Goal: Information Seeking & Learning: Check status

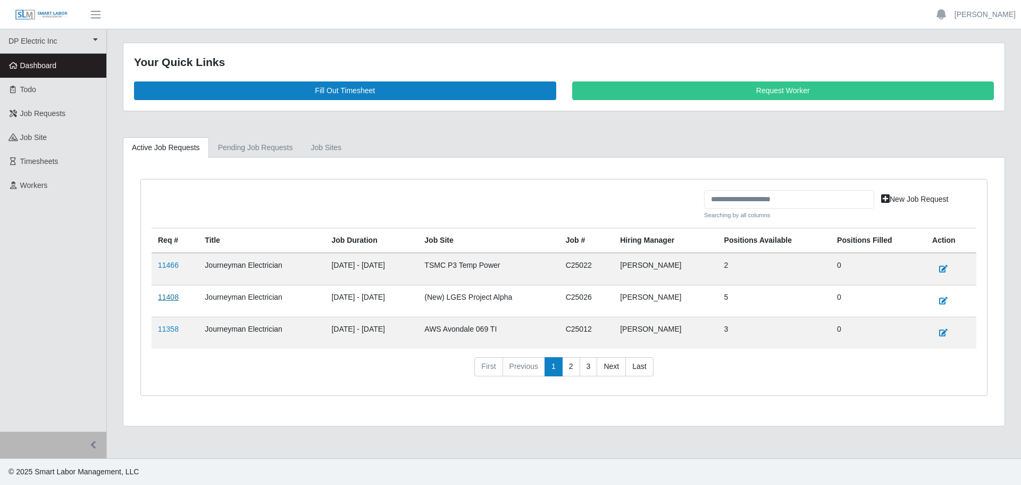
click at [175, 294] on link "11408" at bounding box center [168, 297] width 21 height 9
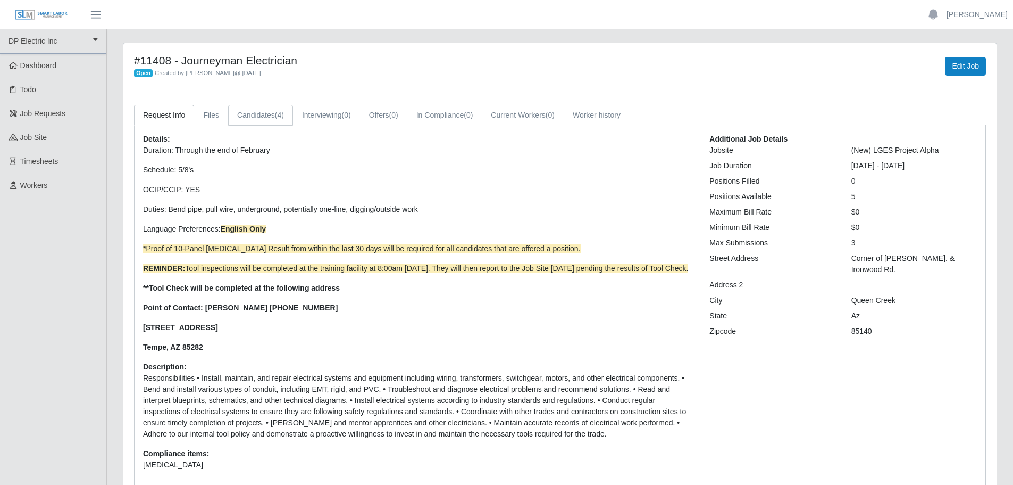
click at [262, 113] on link "Candidates (4)" at bounding box center [260, 115] width 65 height 21
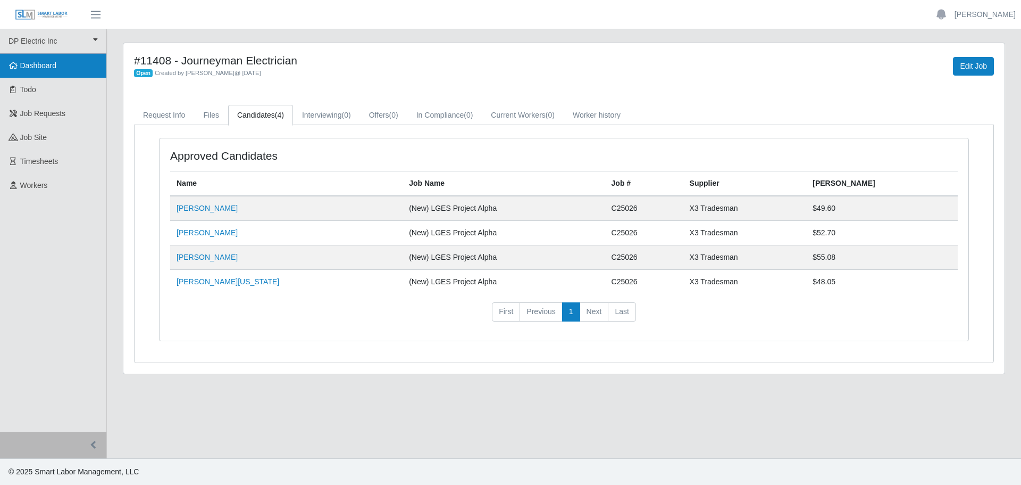
click at [34, 62] on span "Dashboard" at bounding box center [38, 65] width 37 height 9
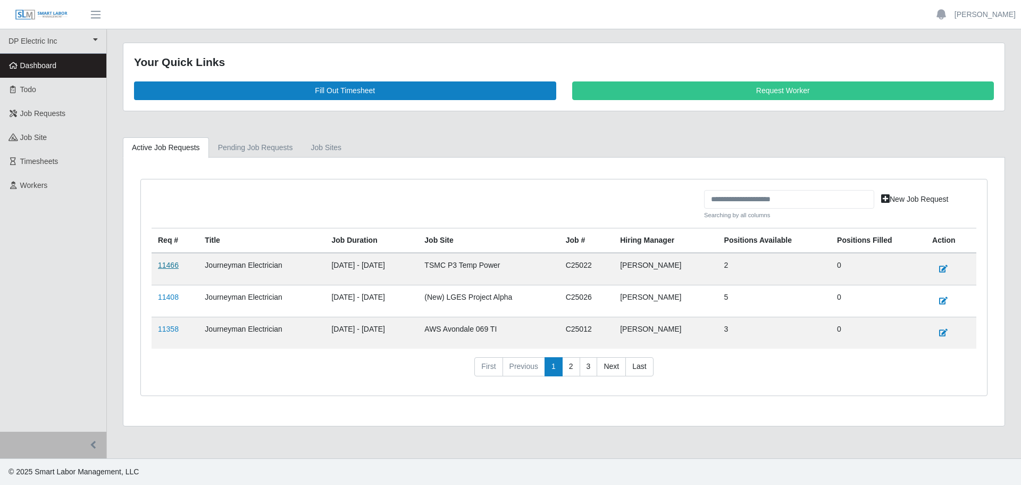
click at [165, 266] on link "11466" at bounding box center [168, 265] width 21 height 9
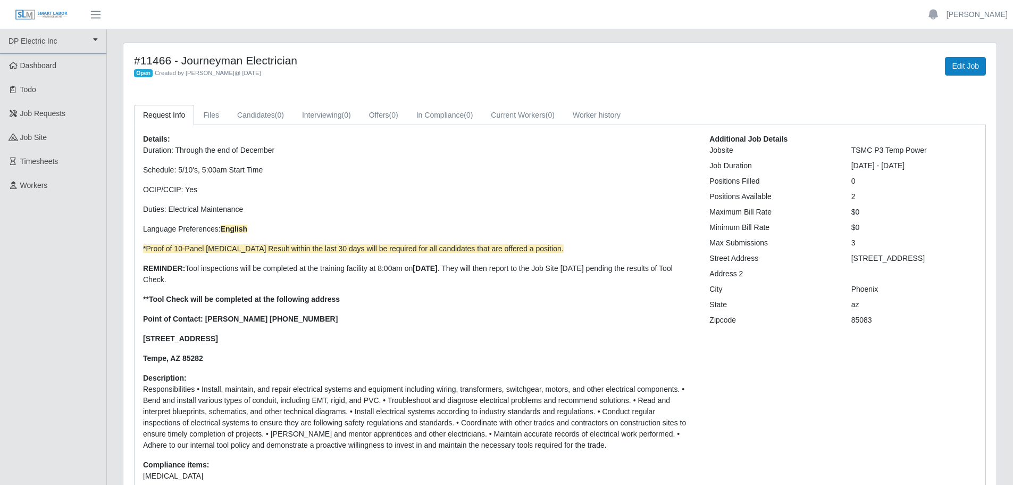
click at [401, 345] on p "Duration: Through the end of December Schedule: 5/10's, 5:00am Start Time OCIP/…" at bounding box center [418, 254] width 551 height 219
drag, startPoint x: 54, startPoint y: 186, endPoint x: 65, endPoint y: 181, distance: 12.6
click at [54, 186] on link "Workers" at bounding box center [53, 185] width 106 height 24
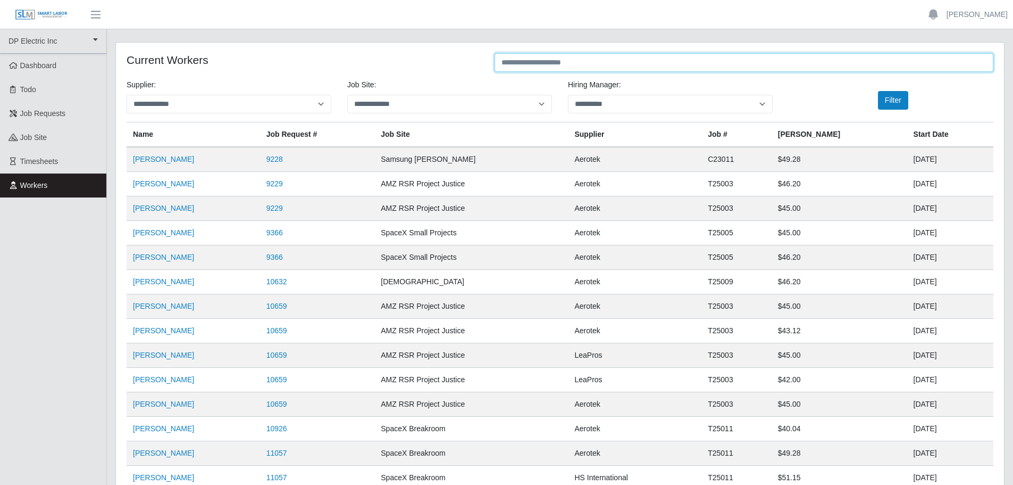
click at [646, 64] on input "text" at bounding box center [744, 62] width 499 height 19
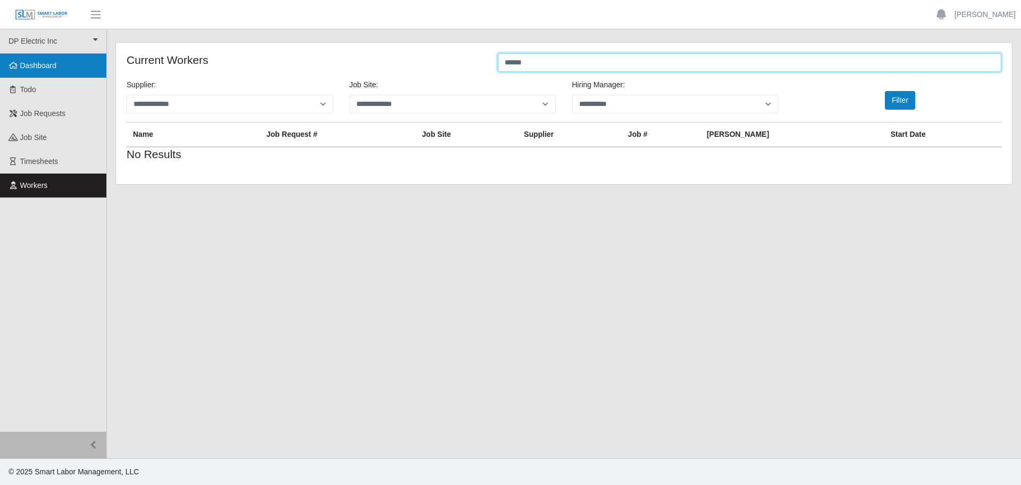
type input "******"
click at [34, 59] on link "Dashboard" at bounding box center [53, 66] width 106 height 24
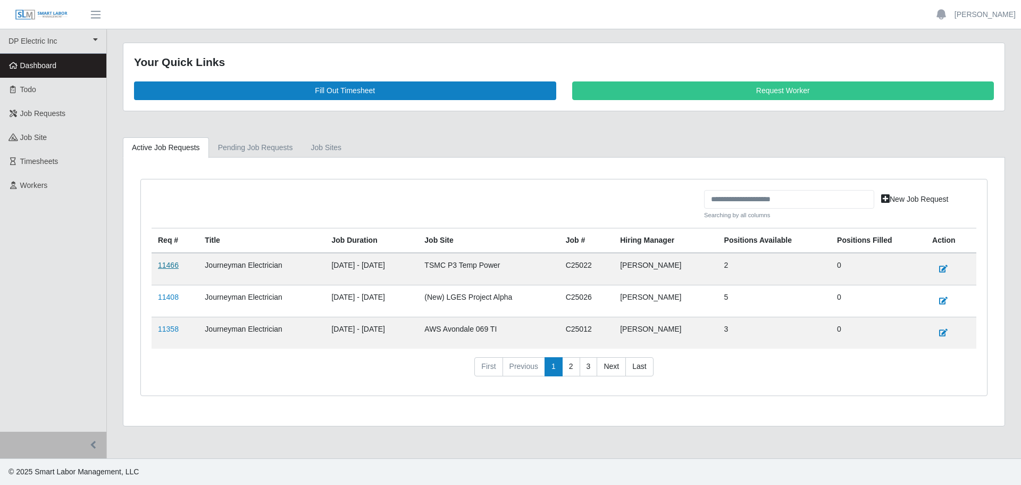
click at [164, 265] on link "11466" at bounding box center [168, 265] width 21 height 9
click at [163, 297] on link "11408" at bounding box center [168, 297] width 21 height 9
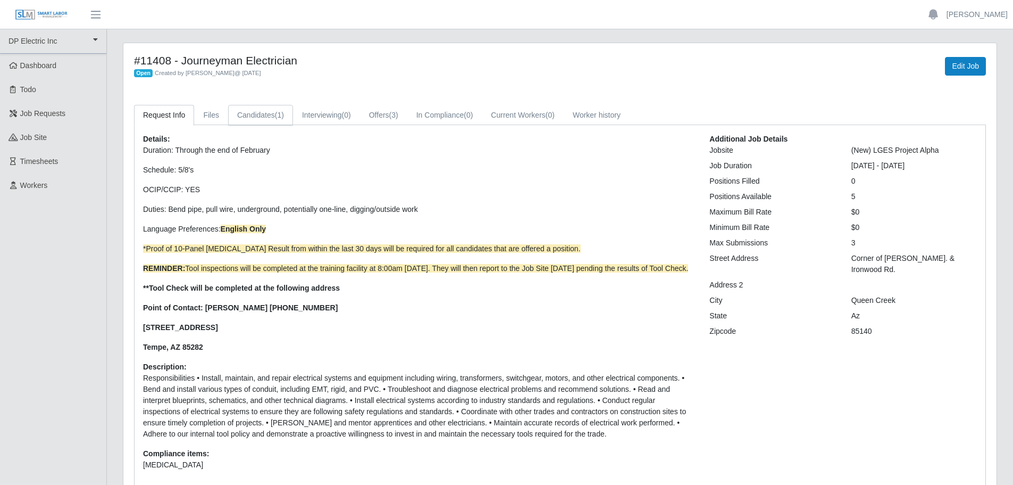
click at [250, 114] on link "Candidates (1)" at bounding box center [260, 115] width 65 height 21
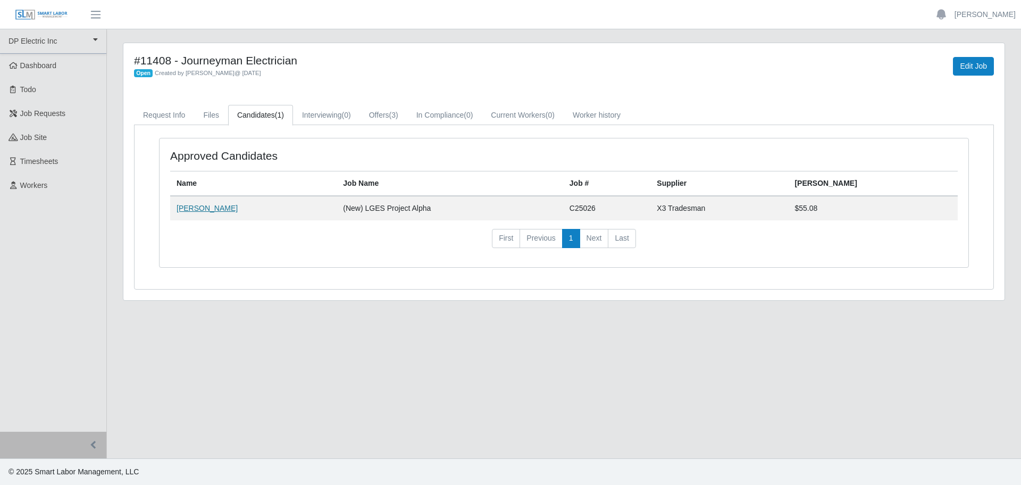
click at [196, 209] on link "[PERSON_NAME]" at bounding box center [207, 208] width 61 height 9
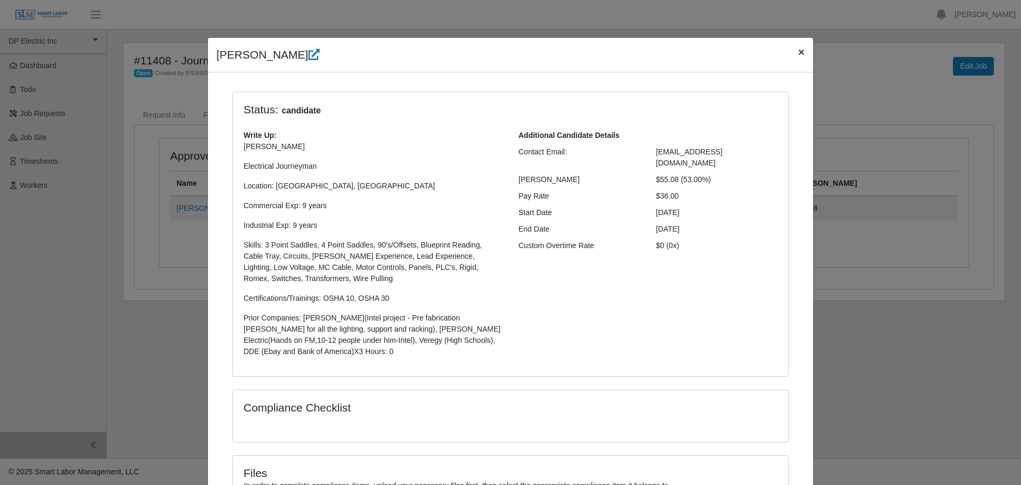
click at [802, 58] on button "×" at bounding box center [801, 52] width 23 height 28
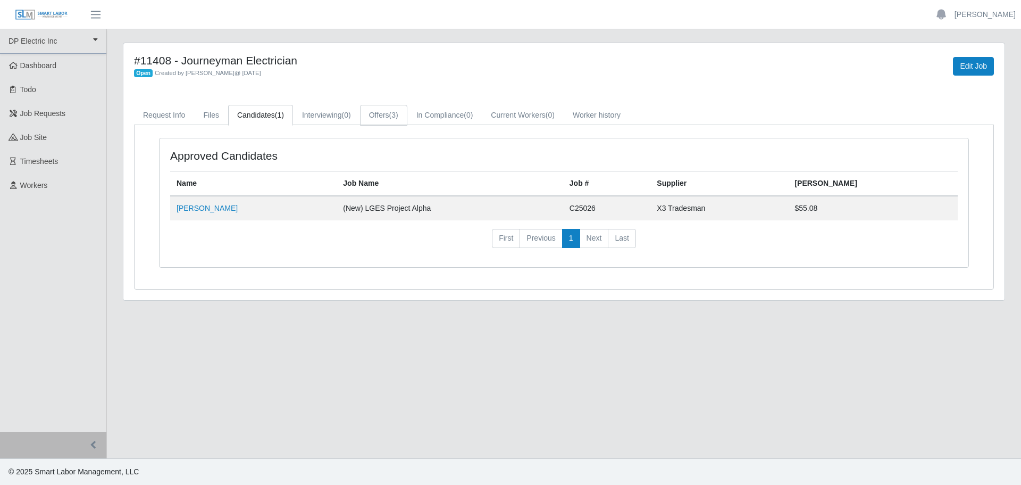
click at [398, 114] on span "(3)" at bounding box center [393, 115] width 9 height 9
